Goal: Transaction & Acquisition: Book appointment/travel/reservation

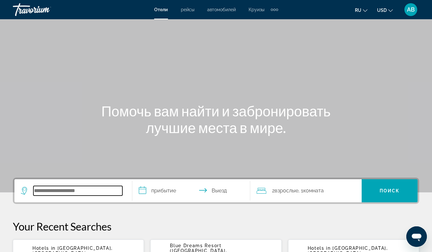
click at [39, 191] on input "Search widget" at bounding box center [77, 191] width 89 height 10
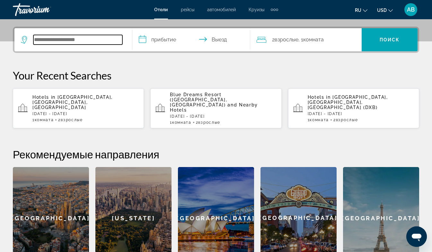
scroll to position [157, 0]
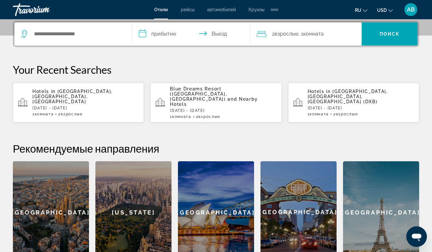
click at [66, 106] on p "[DATE] - [DATE]" at bounding box center [85, 108] width 106 height 4
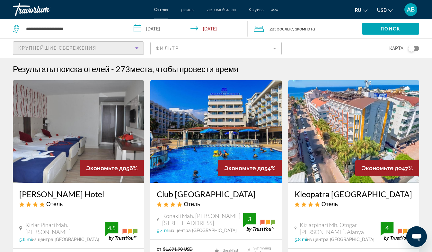
click at [137, 48] on icon "Sort by" at bounding box center [137, 48] width 8 height 8
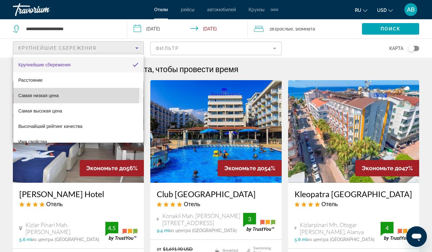
click at [51, 93] on span "Самая низкая цена" at bounding box center [38, 95] width 40 height 5
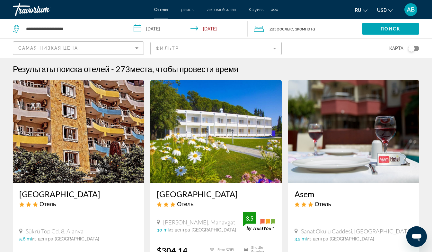
click at [171, 48] on mat-form-field "Фильтр" at bounding box center [215, 48] width 131 height 13
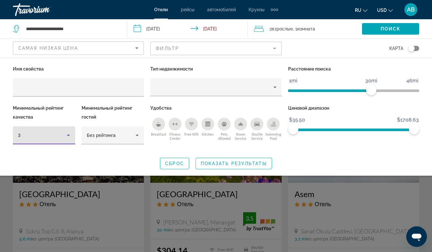
click at [68, 136] on icon "Hotel Filters" at bounding box center [68, 136] width 3 height 2
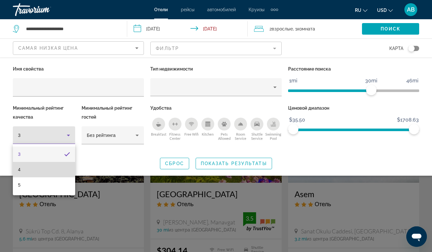
click at [24, 171] on mat-option "4" at bounding box center [44, 169] width 62 height 15
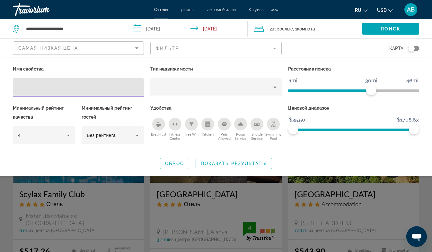
click at [40, 90] on input "Hotel Filters" at bounding box center [78, 88] width 121 height 8
type input "***"
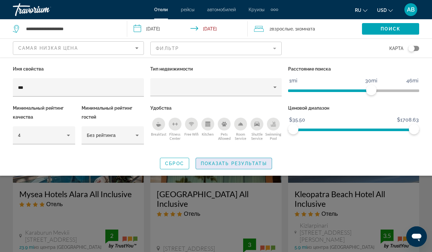
click at [230, 163] on span "Показать результаты" at bounding box center [234, 163] width 66 height 5
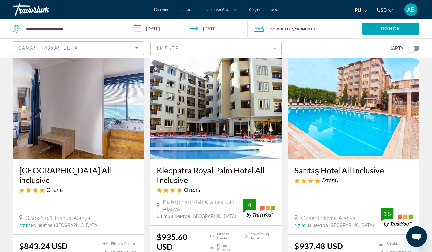
scroll to position [278, 0]
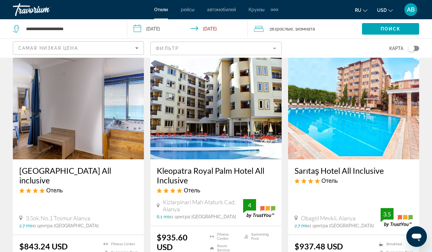
click at [82, 112] on img "Main content" at bounding box center [78, 108] width 131 height 103
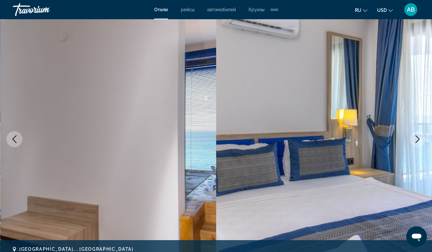
scroll to position [34, 0]
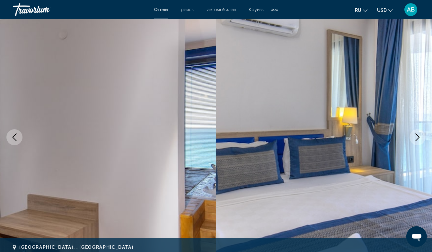
drag, startPoint x: 362, startPoint y: 158, endPoint x: 281, endPoint y: 171, distance: 81.2
click at [281, 171] on img "Main content" at bounding box center [324, 137] width 216 height 305
click at [418, 136] on icon "Next image" at bounding box center [418, 138] width 4 height 8
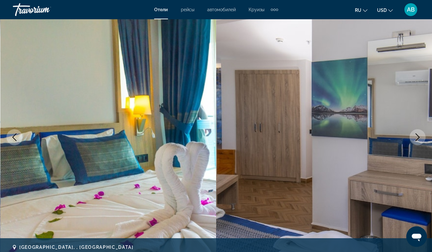
click at [418, 136] on icon "Next image" at bounding box center [418, 138] width 4 height 8
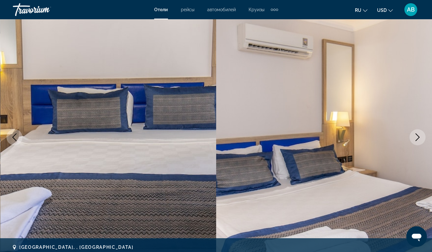
click at [418, 136] on icon "Next image" at bounding box center [418, 138] width 4 height 8
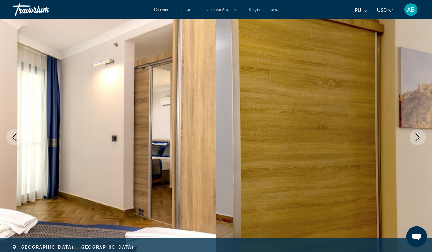
click at [418, 136] on icon "Next image" at bounding box center [418, 138] width 4 height 8
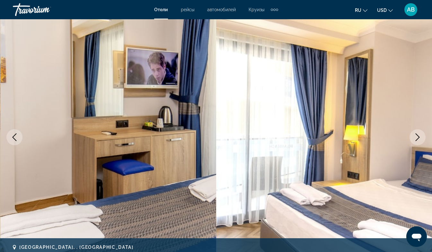
click at [418, 136] on icon "Next image" at bounding box center [418, 138] width 4 height 8
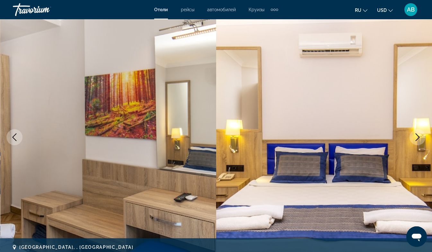
click at [418, 136] on icon "Next image" at bounding box center [418, 138] width 4 height 8
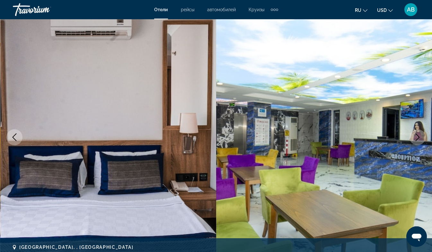
click at [418, 136] on icon "Next image" at bounding box center [418, 138] width 4 height 8
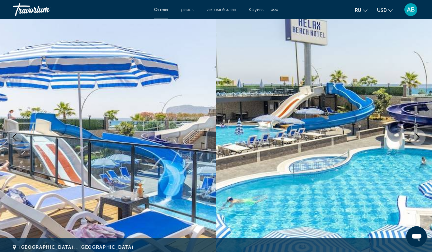
click at [418, 136] on icon "Next image" at bounding box center [418, 138] width 4 height 8
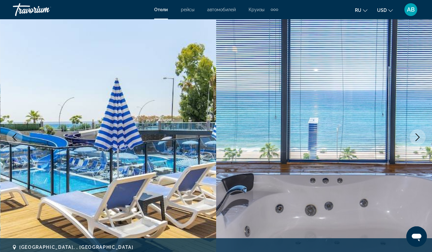
click at [418, 136] on icon "Next image" at bounding box center [418, 138] width 4 height 8
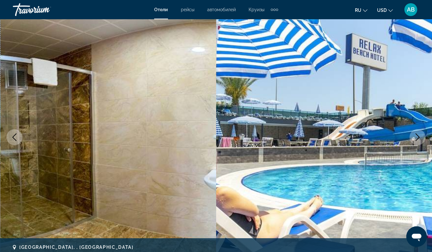
click at [418, 136] on icon "Next image" at bounding box center [418, 138] width 4 height 8
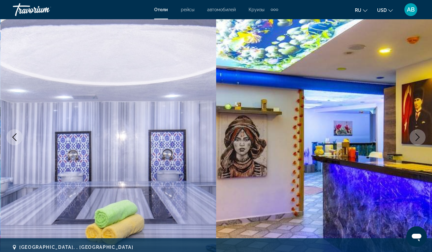
click at [418, 136] on icon "Next image" at bounding box center [418, 138] width 4 height 8
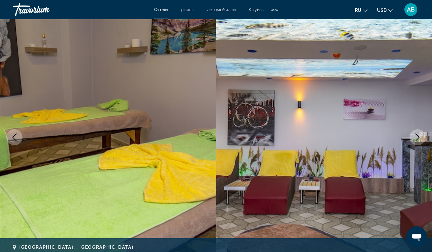
click at [418, 136] on icon "Next image" at bounding box center [418, 138] width 4 height 8
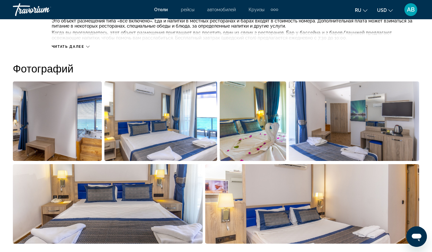
scroll to position [402, 0]
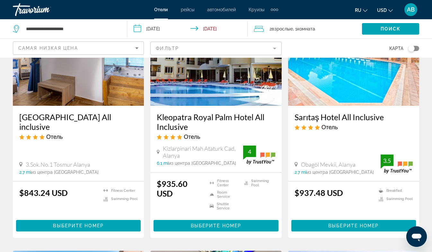
scroll to position [332, 0]
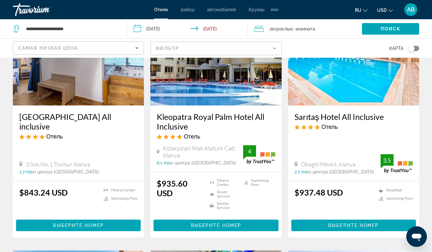
click at [275, 48] on mat-form-field "Фильтр" at bounding box center [215, 48] width 131 height 13
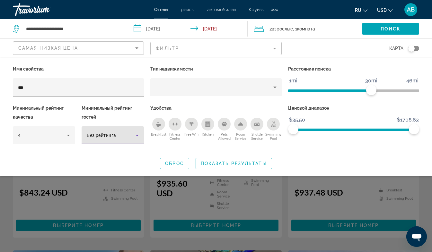
click at [137, 136] on icon "Hotel Filters" at bounding box center [137, 136] width 3 height 2
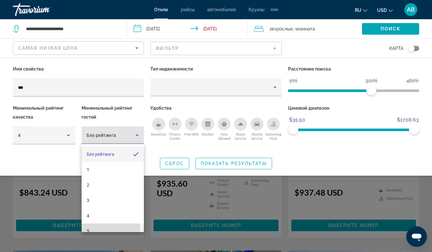
click at [92, 230] on mat-option "5" at bounding box center [113, 231] width 62 height 15
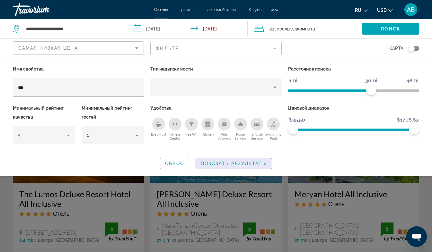
click at [220, 160] on span "Search widget" at bounding box center [234, 163] width 76 height 15
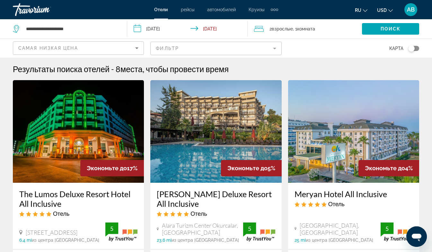
click at [274, 49] on mat-form-field "Фильтр" at bounding box center [215, 48] width 131 height 13
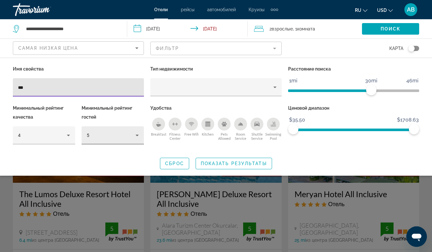
click at [137, 135] on icon "Hotel Filters" at bounding box center [137, 136] width 3 height 2
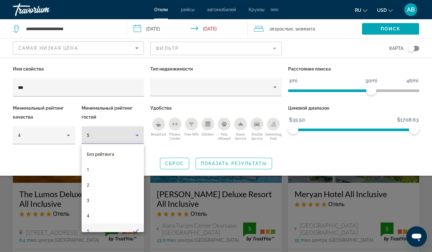
scroll to position [7, 0]
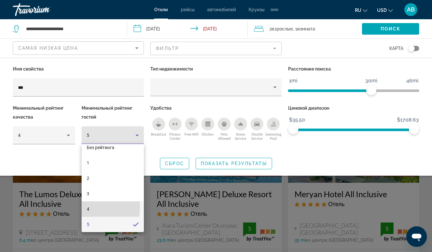
click at [91, 207] on mat-option "4" at bounding box center [113, 209] width 62 height 15
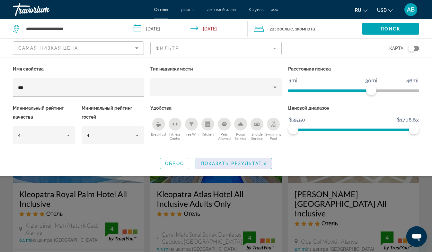
click at [231, 162] on span "Показать результаты" at bounding box center [234, 163] width 66 height 5
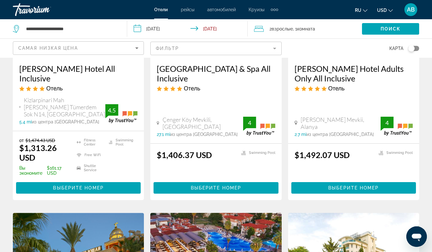
scroll to position [623, 0]
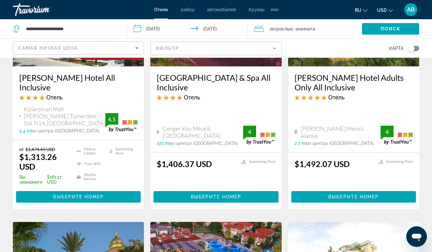
click at [276, 47] on mat-form-field "Фильтр" at bounding box center [215, 48] width 131 height 13
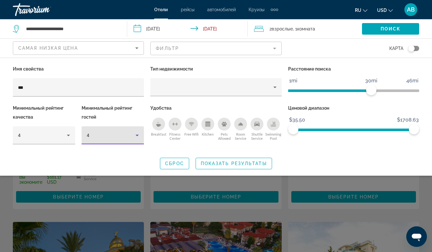
click at [137, 135] on icon "Hotel Filters" at bounding box center [137, 136] width 3 height 2
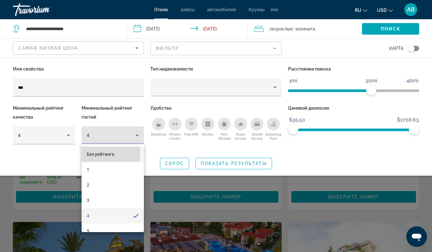
click at [110, 154] on span "Без рейтинга" at bounding box center [101, 154] width 28 height 5
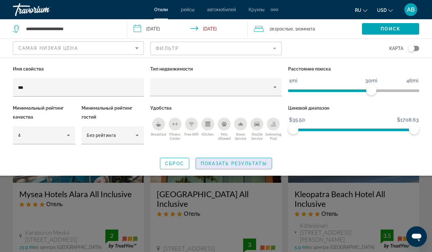
click at [248, 162] on span "Показать результаты" at bounding box center [234, 163] width 66 height 5
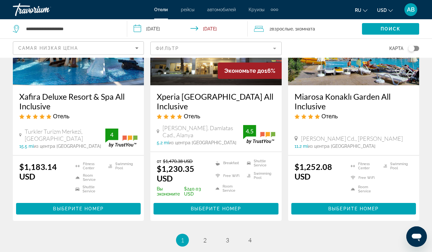
scroll to position [859, 0]
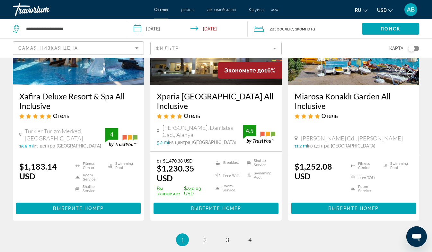
click at [135, 29] on input "**********" at bounding box center [188, 29] width 123 height 21
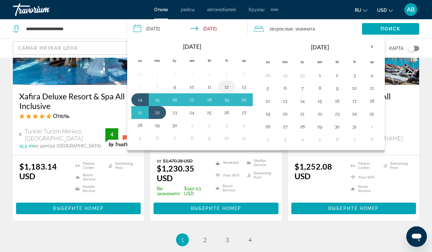
click at [227, 86] on button "12" at bounding box center [227, 87] width 10 height 9
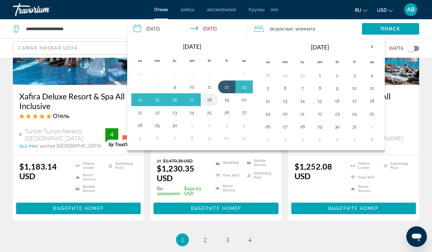
click at [210, 100] on button "18" at bounding box center [209, 99] width 10 height 9
type input "**********"
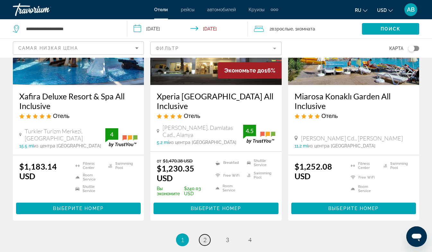
click at [205, 237] on span "2" at bounding box center [204, 240] width 3 height 7
